Goal: Information Seeking & Learning: Learn about a topic

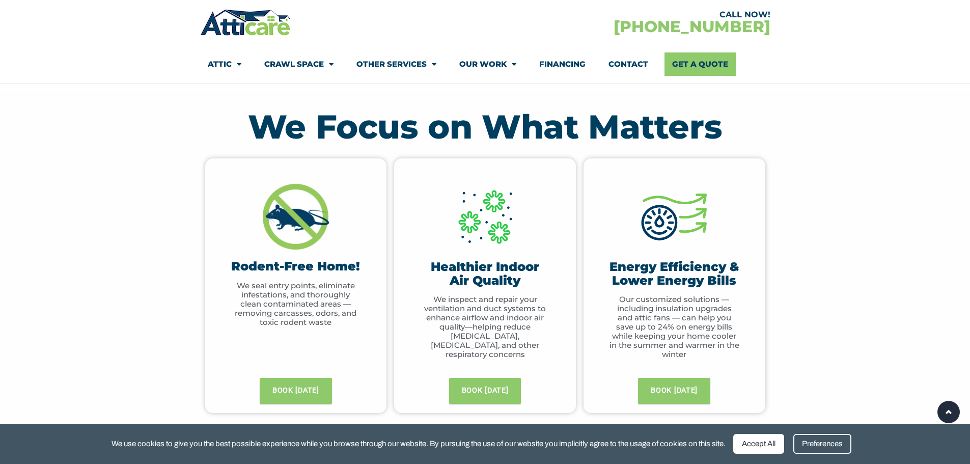
scroll to position [459, 0]
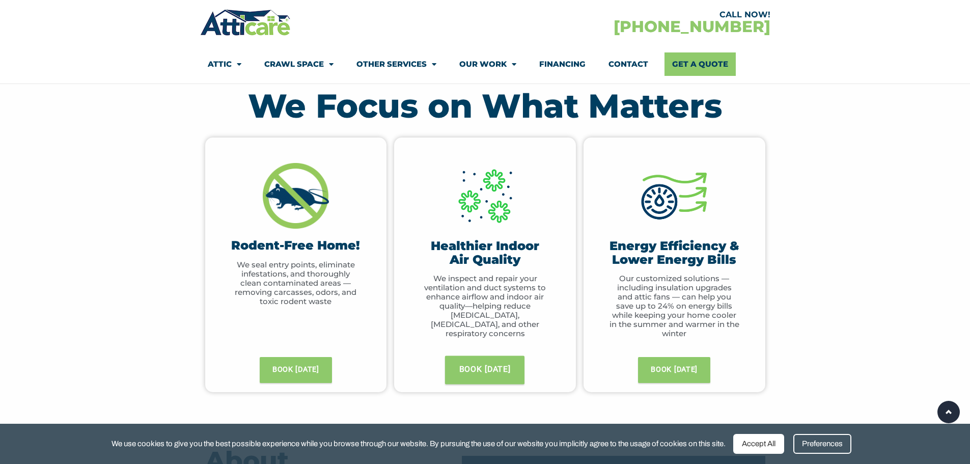
click at [491, 375] on span "BOOK [DATE]" at bounding box center [485, 370] width 51 height 16
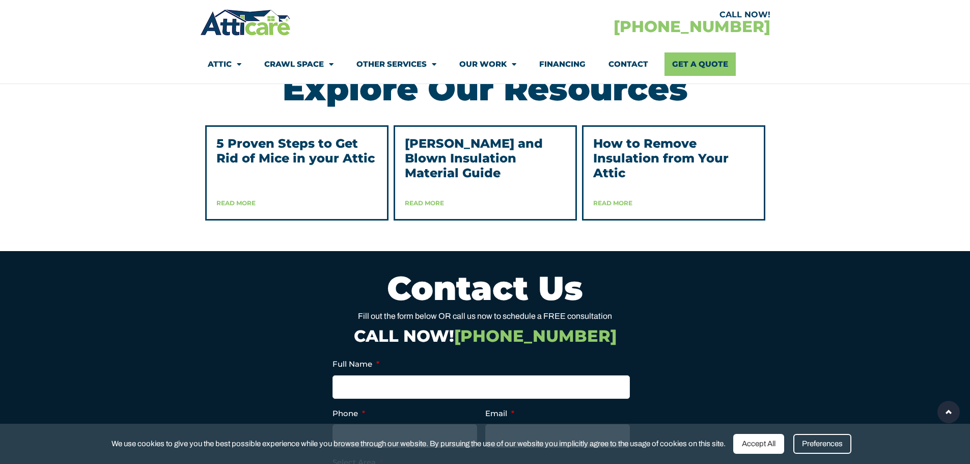
scroll to position [2525, 0]
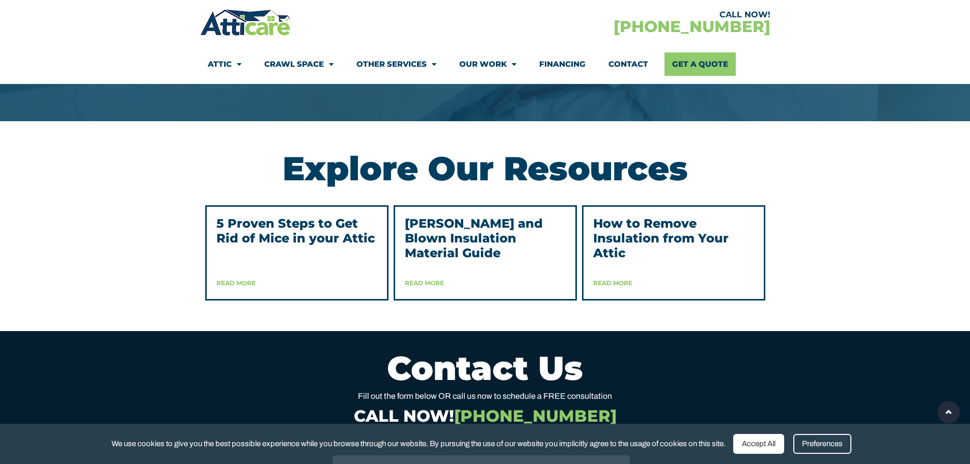
click at [616, 287] on link "Read More" at bounding box center [613, 283] width 39 height 8
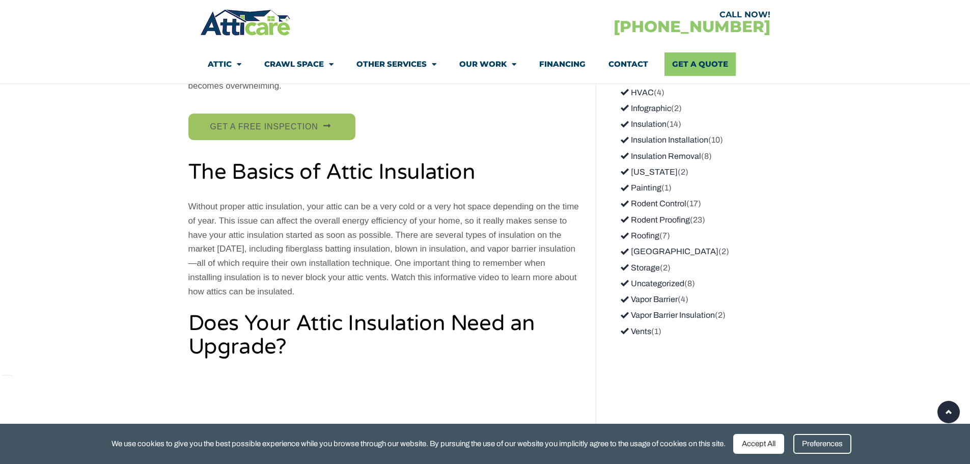
scroll to position [1274, 0]
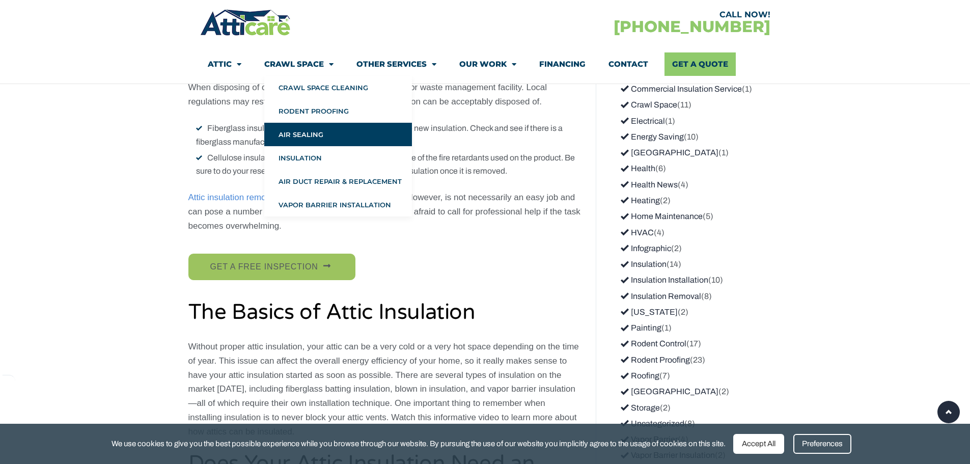
click at [306, 132] on link "Air Sealing" at bounding box center [338, 134] width 148 height 23
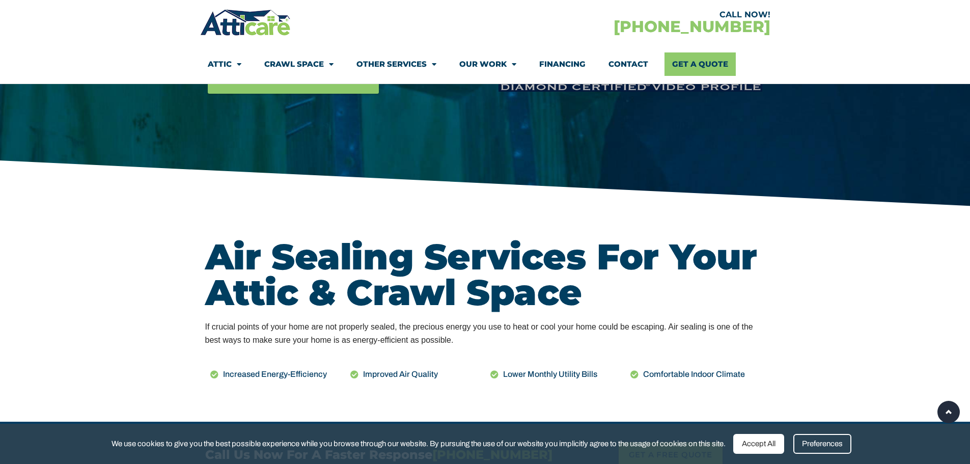
scroll to position [153, 0]
